Goal: Book appointment/travel/reservation

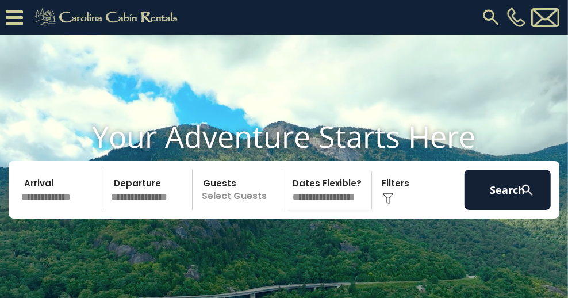
click at [487, 12] on img at bounding box center [491, 17] width 21 height 21
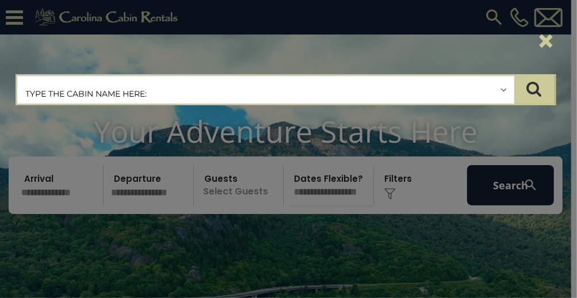
click at [158, 93] on input "text" at bounding box center [265, 90] width 497 height 29
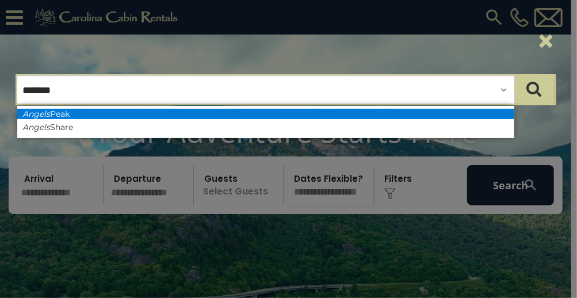
type input "******"
click at [55, 113] on li "Angels Peak" at bounding box center [265, 114] width 497 height 10
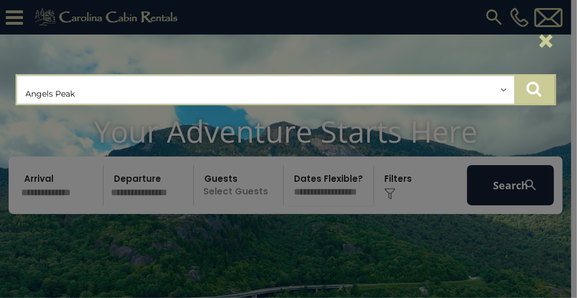
drag, startPoint x: 540, startPoint y: 90, endPoint x: 433, endPoint y: 91, distance: 106.4
click at [539, 90] on icon "submit" at bounding box center [534, 89] width 15 height 16
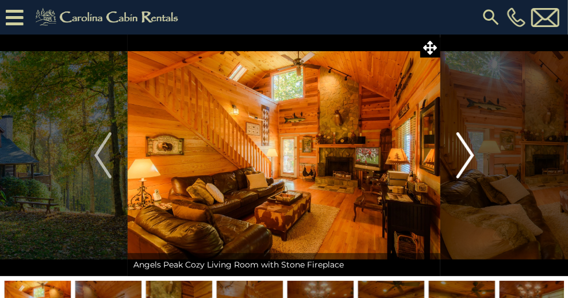
click at [473, 155] on img "Next" at bounding box center [465, 155] width 17 height 46
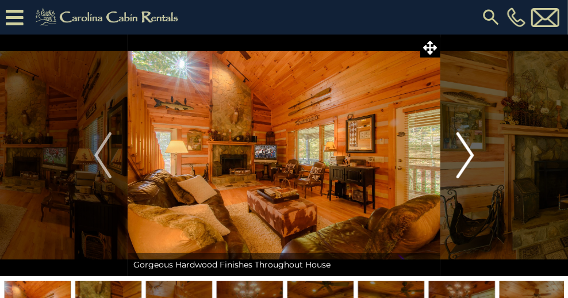
click at [468, 152] on img "Next" at bounding box center [465, 155] width 17 height 46
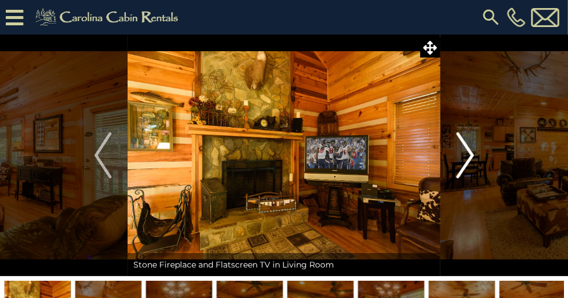
click at [468, 152] on img "Next" at bounding box center [465, 155] width 17 height 46
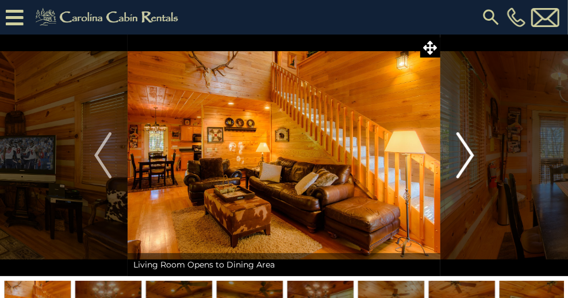
click at [468, 152] on img "Next" at bounding box center [465, 155] width 17 height 46
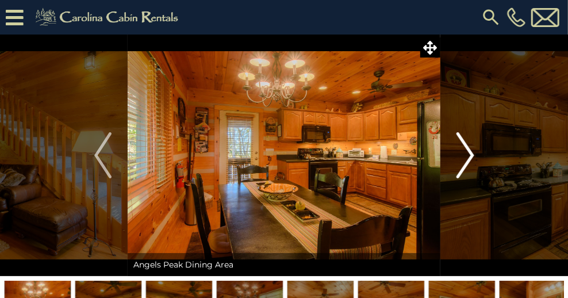
click at [468, 152] on img "Next" at bounding box center [465, 155] width 17 height 46
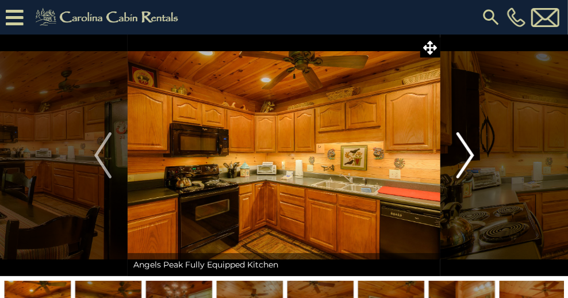
click at [468, 152] on img "Next" at bounding box center [465, 155] width 17 height 46
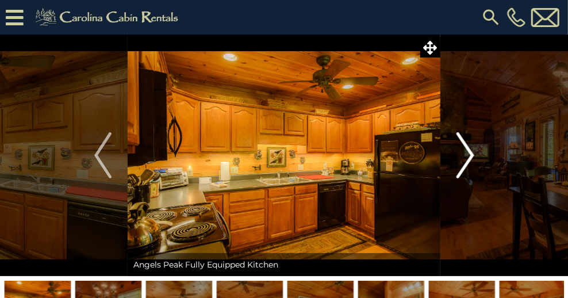
click at [468, 152] on img "Next" at bounding box center [465, 155] width 17 height 46
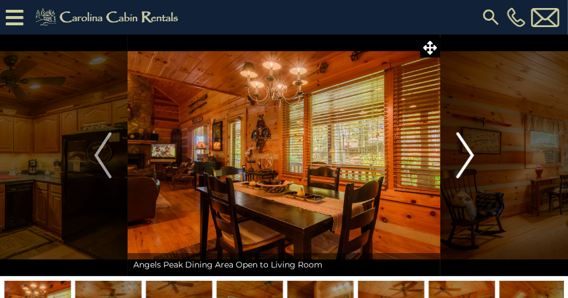
click at [468, 152] on img "Next" at bounding box center [465, 155] width 17 height 46
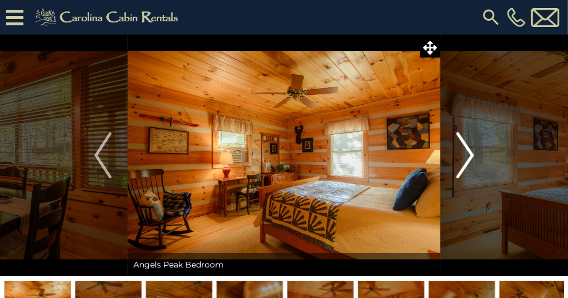
click at [468, 152] on img "Next" at bounding box center [465, 155] width 17 height 46
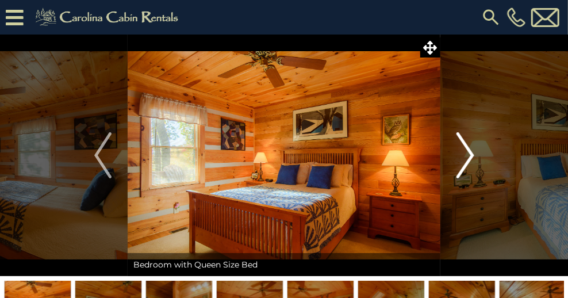
click at [468, 152] on img "Next" at bounding box center [465, 155] width 17 height 46
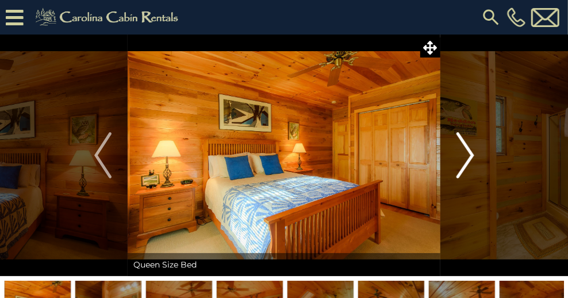
click at [468, 152] on img "Next" at bounding box center [465, 155] width 17 height 46
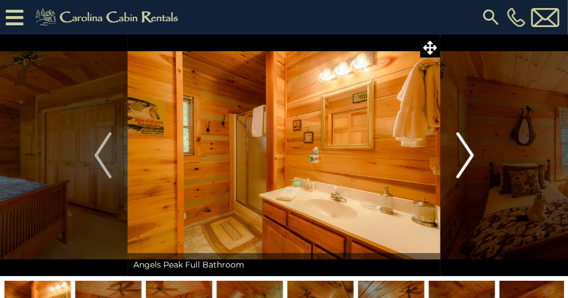
click at [468, 152] on img "Next" at bounding box center [465, 155] width 17 height 46
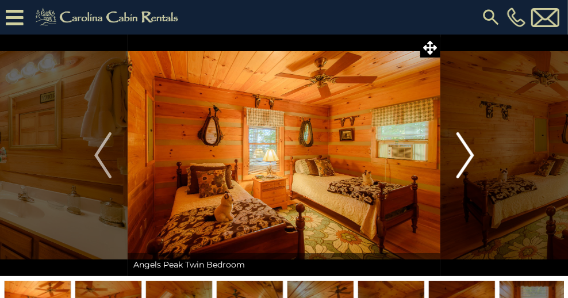
click at [468, 152] on img "Next" at bounding box center [465, 155] width 17 height 46
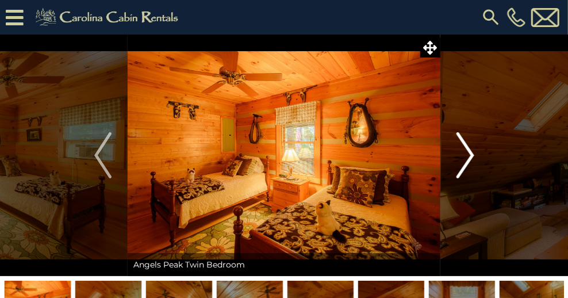
click at [468, 152] on img "Next" at bounding box center [465, 155] width 17 height 46
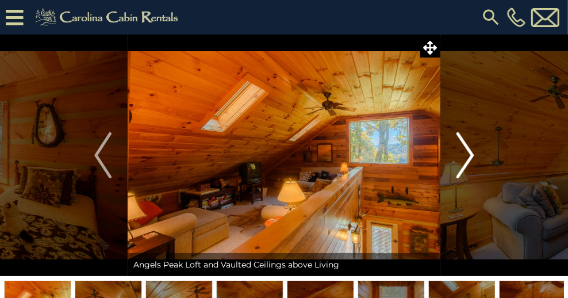
click at [468, 152] on img "Next" at bounding box center [465, 155] width 17 height 46
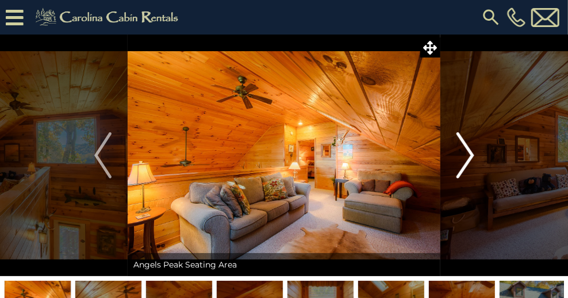
click at [468, 152] on img "Next" at bounding box center [465, 155] width 17 height 46
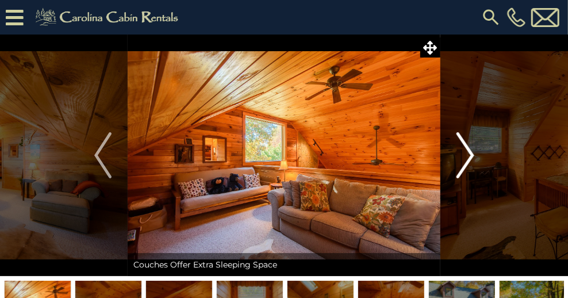
click at [468, 152] on img "Next" at bounding box center [465, 155] width 17 height 46
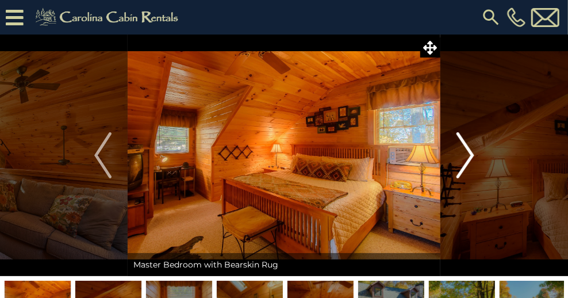
click at [468, 152] on img "Next" at bounding box center [465, 155] width 17 height 46
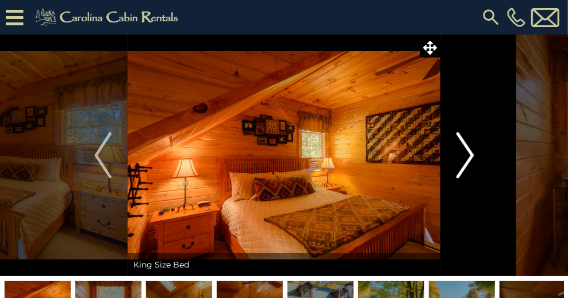
click at [468, 152] on img "Next" at bounding box center [465, 155] width 17 height 46
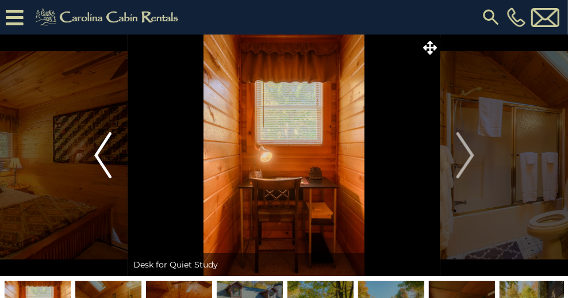
click at [102, 147] on img "Previous" at bounding box center [102, 155] width 17 height 46
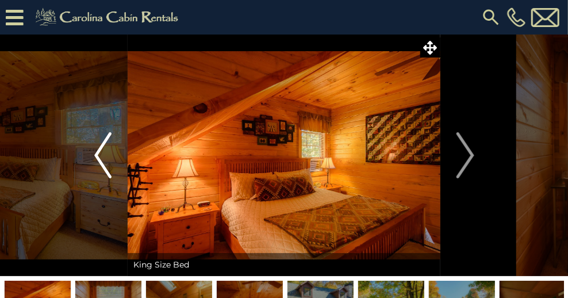
click at [102, 147] on img "Previous" at bounding box center [102, 155] width 17 height 46
